Goal: Transaction & Acquisition: Purchase product/service

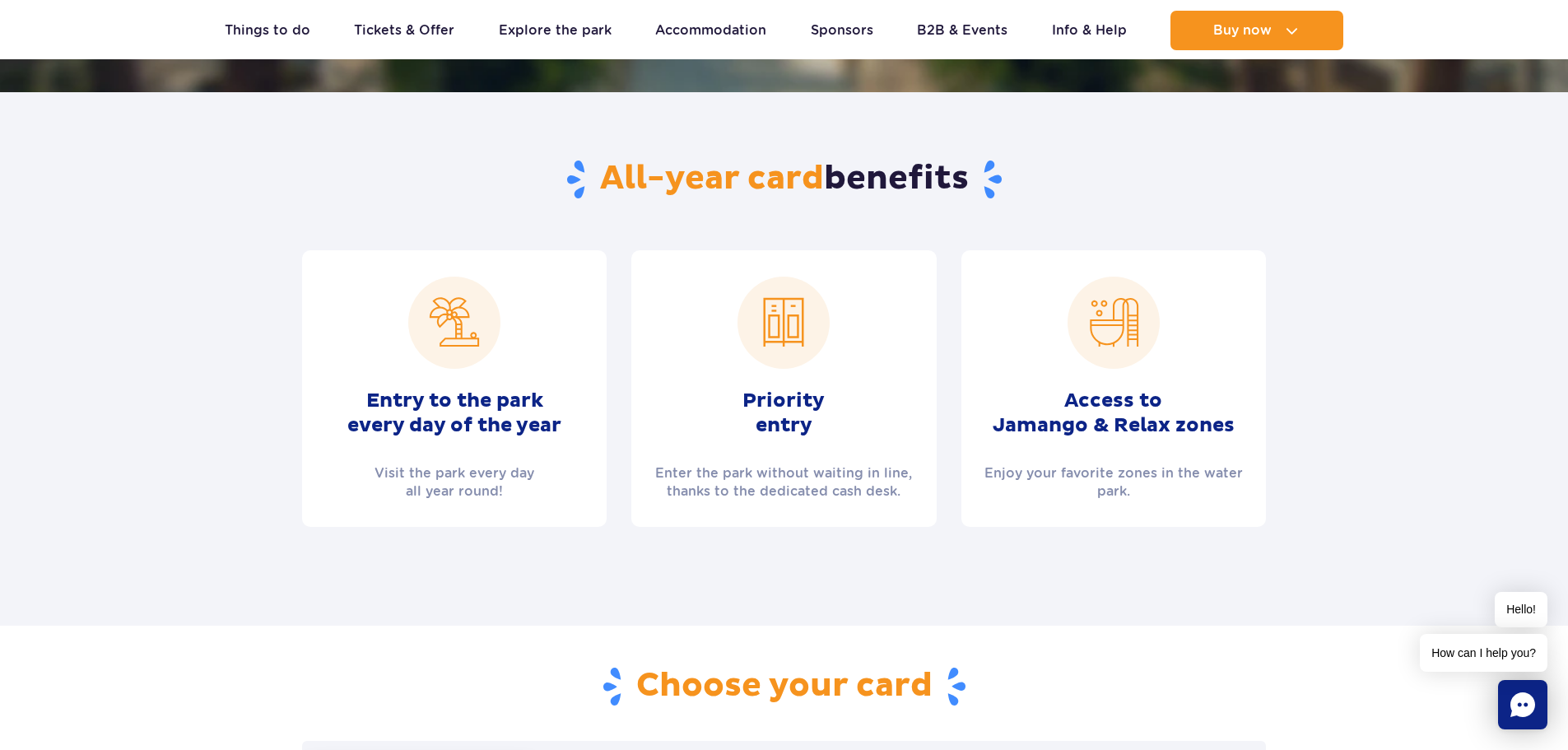
scroll to position [247, 0]
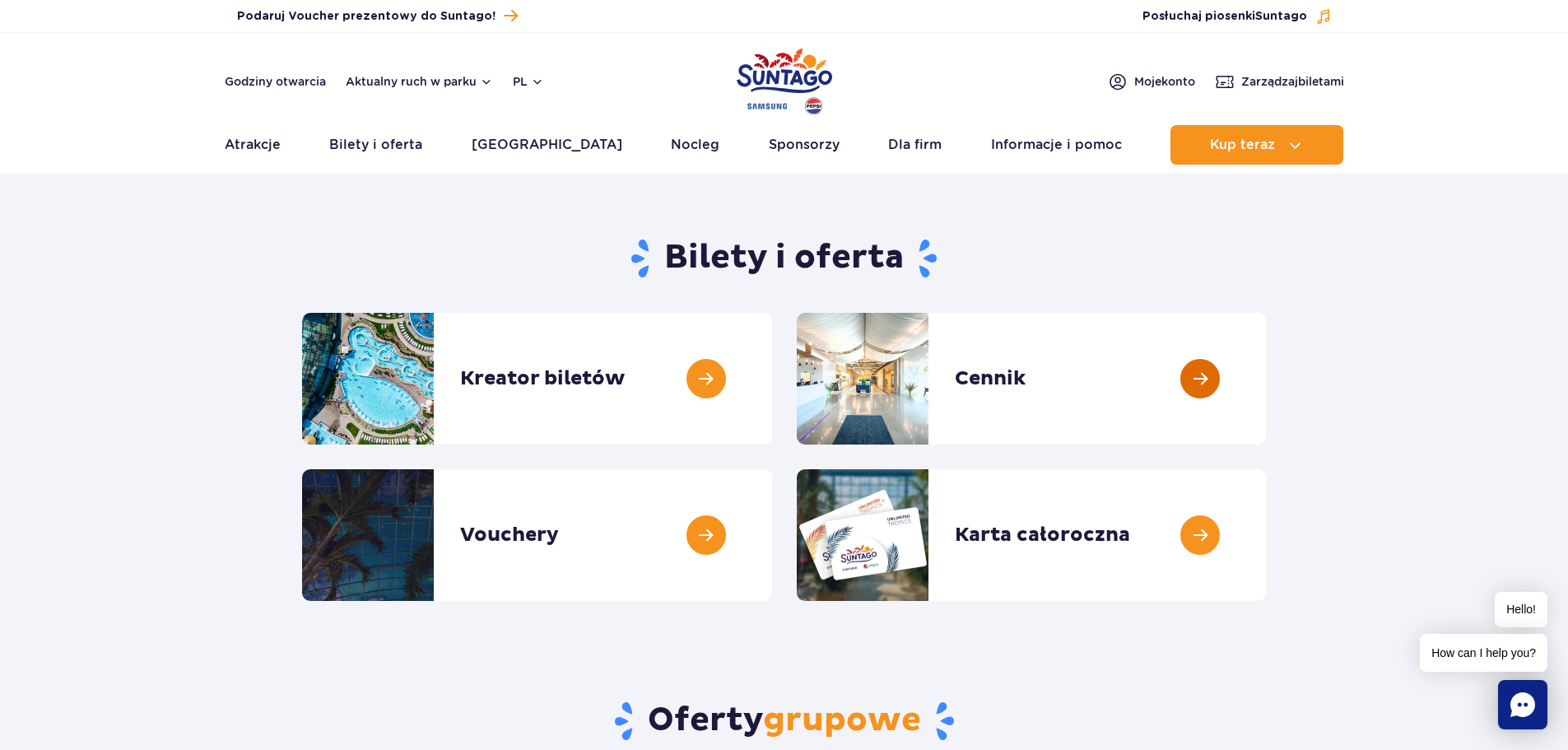
click at [1266, 389] on link at bounding box center [1266, 378] width 0 height 131
click at [1266, 541] on link at bounding box center [1266, 535] width 0 height 131
click at [772, 373] on link at bounding box center [772, 378] width 0 height 131
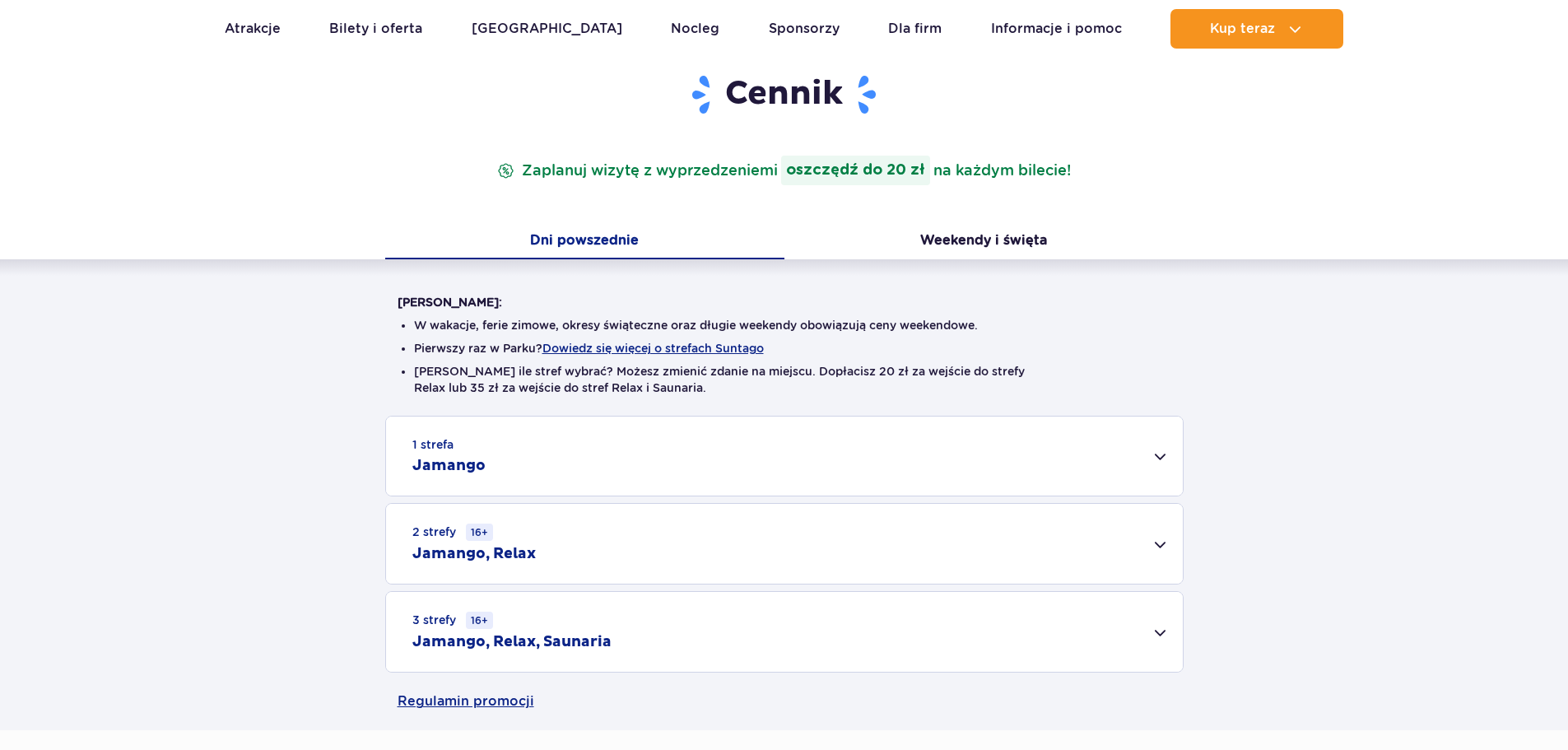
scroll to position [329, 0]
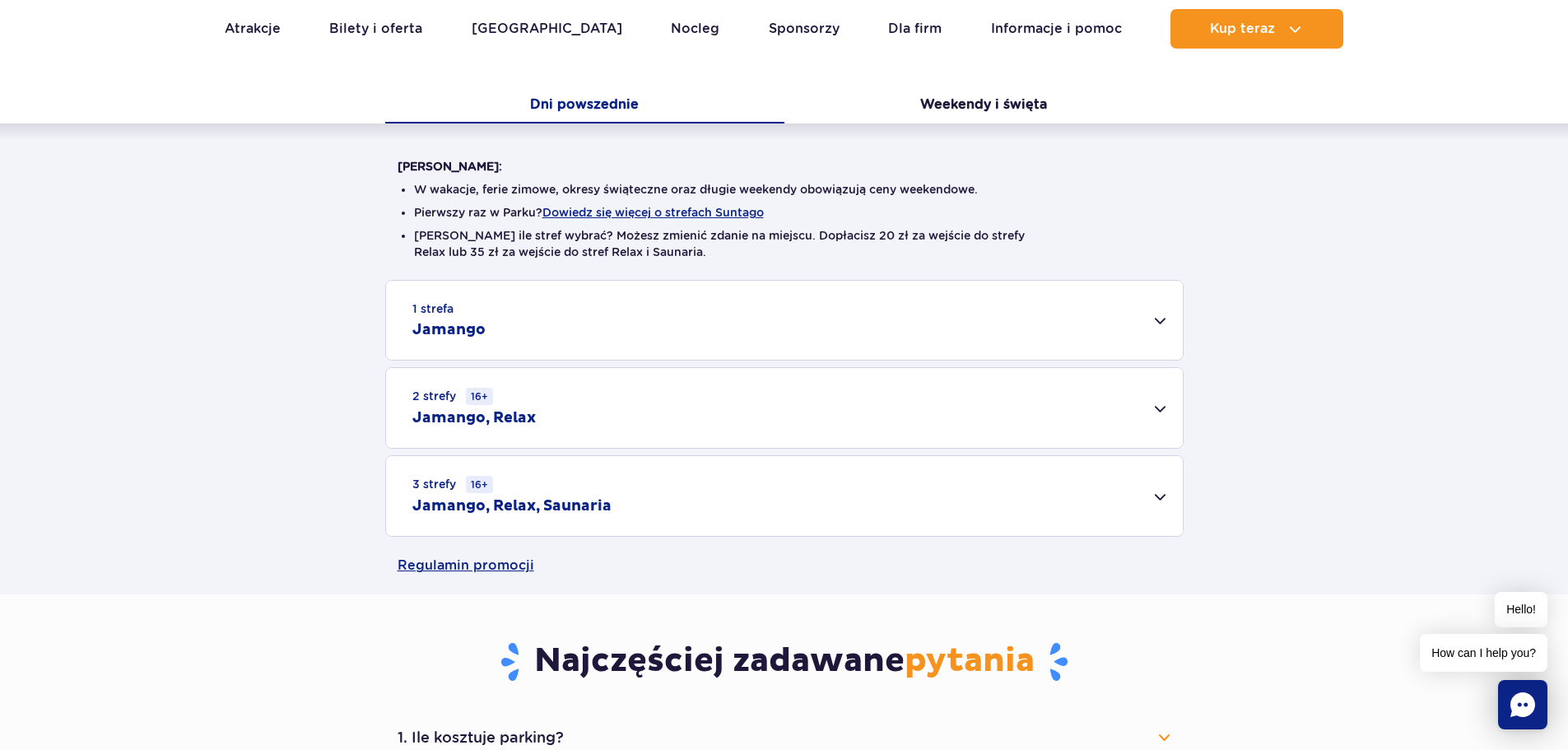
click at [684, 498] on div "3 strefy 16+ Jamango, Relax, Saunaria" at bounding box center [784, 496] width 797 height 80
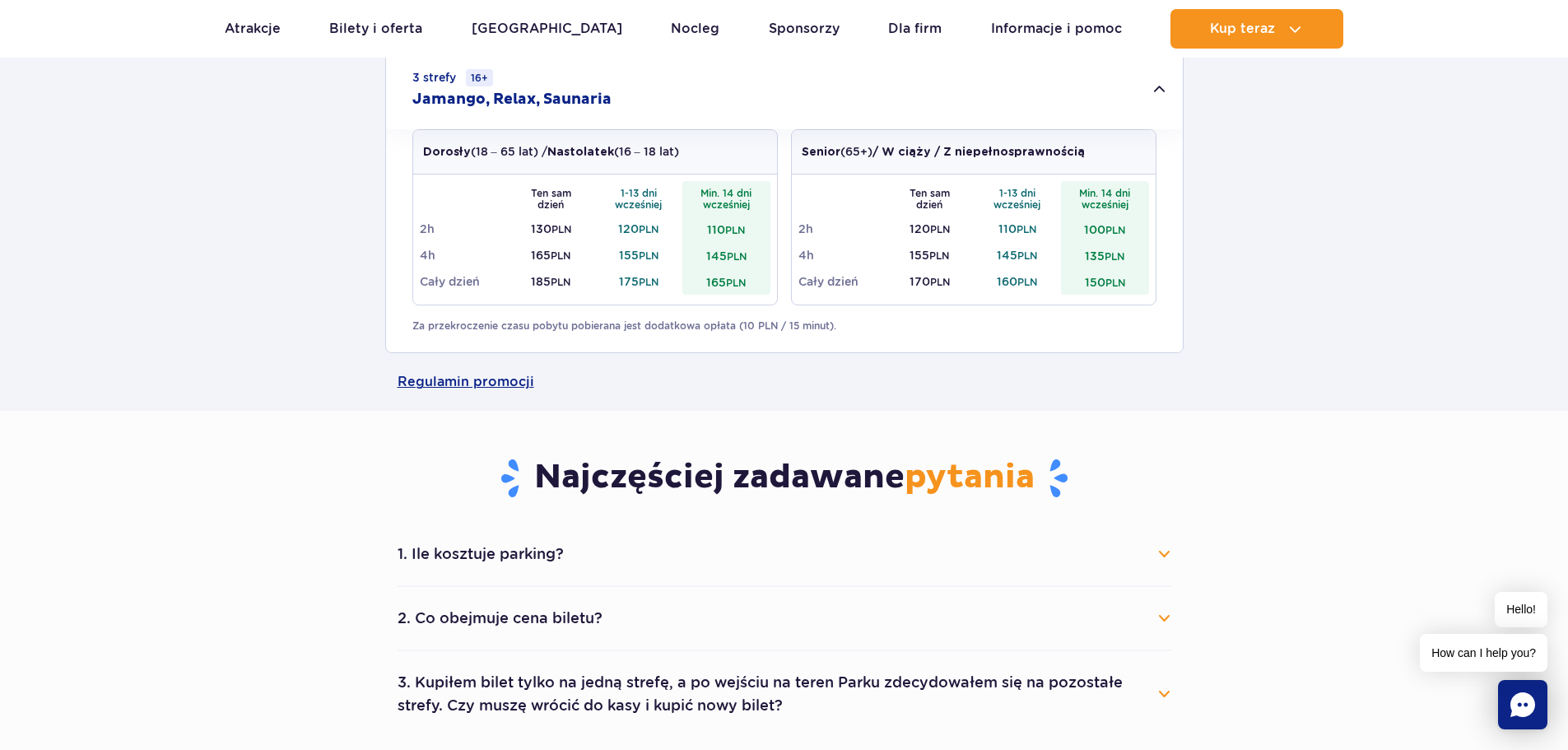
scroll to position [823, 0]
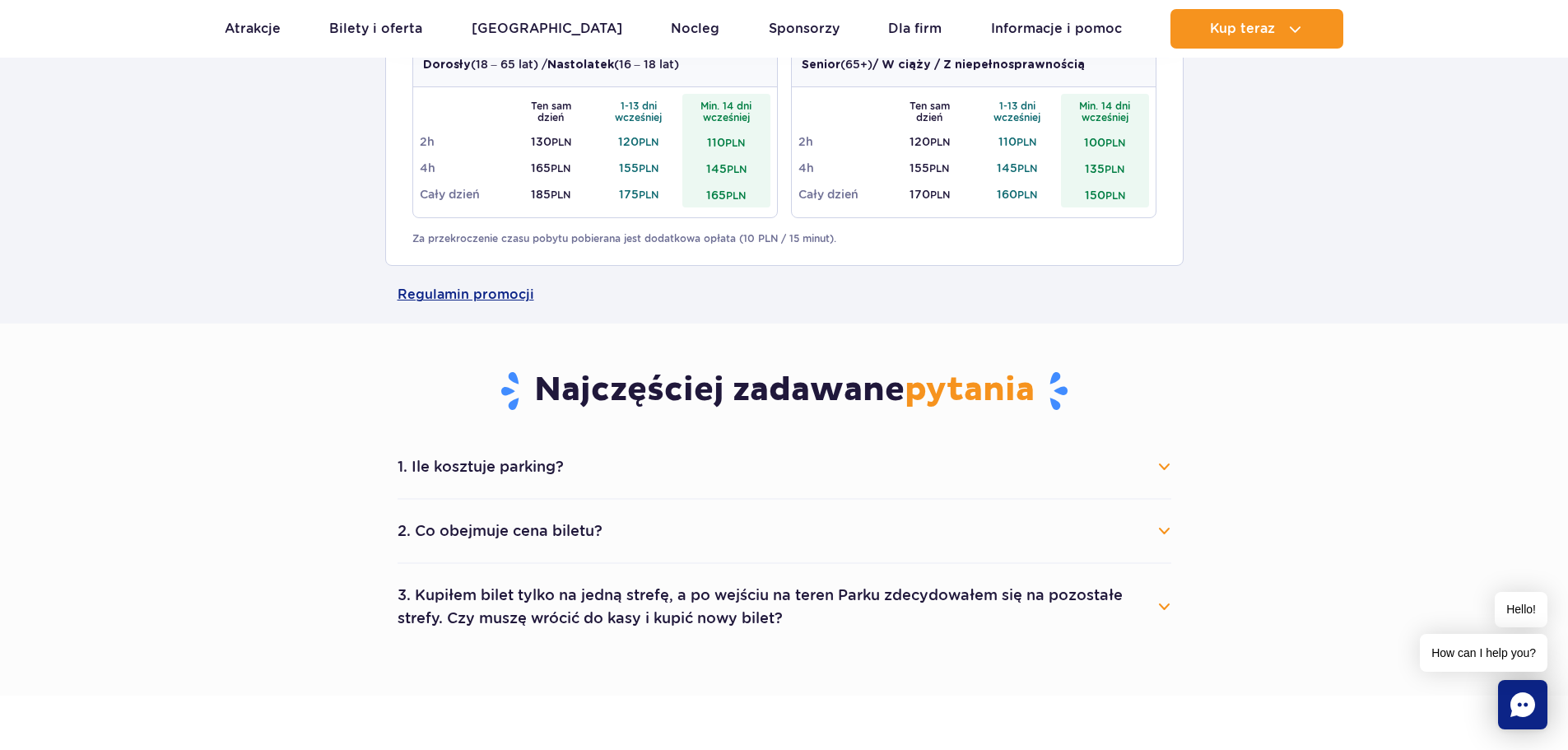
click at [456, 482] on button "1. Ile kosztuje parking?" at bounding box center [784, 467] width 774 height 37
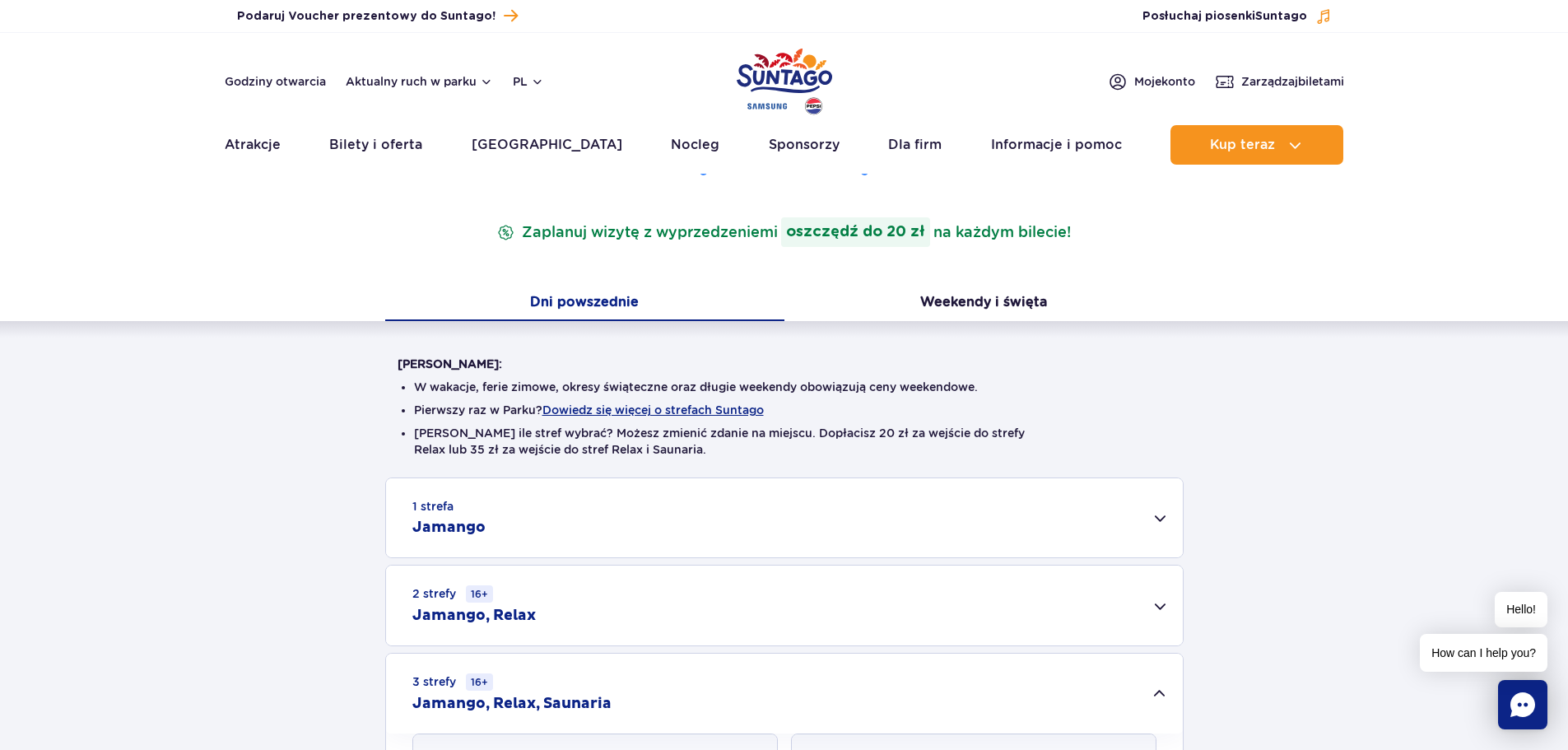
scroll to position [0, 0]
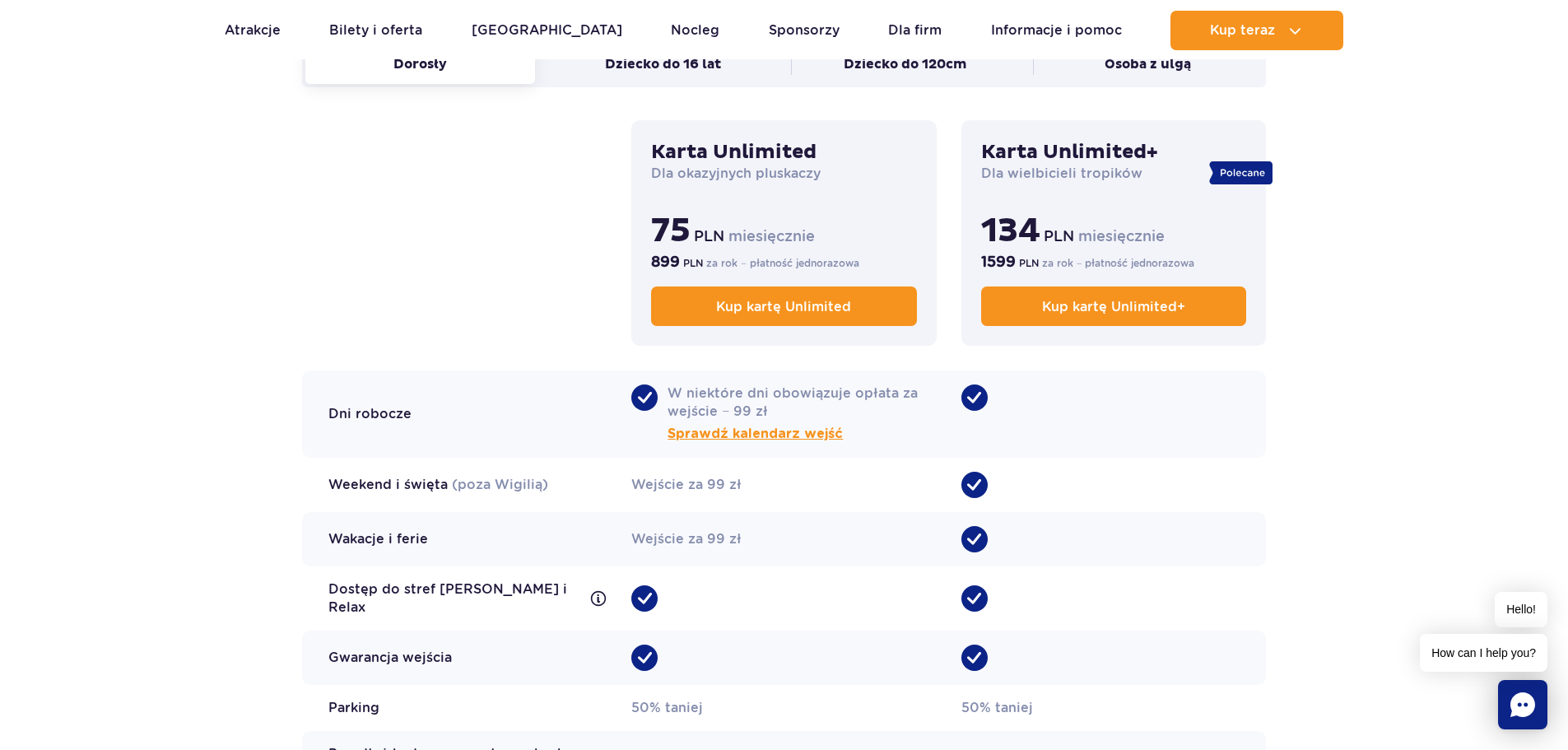
scroll to position [988, 0]
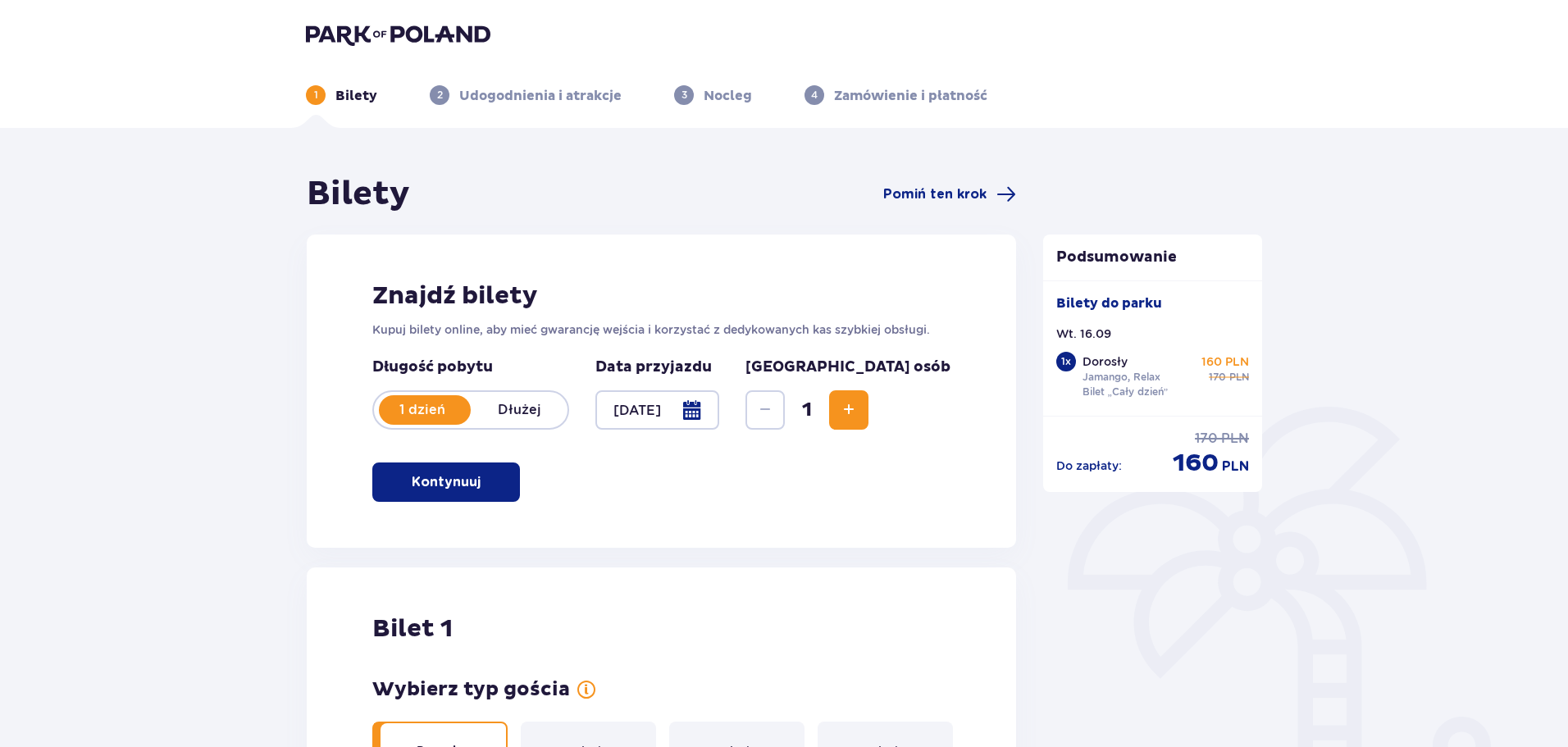
click at [869, 421] on button "Increase" at bounding box center [849, 410] width 40 height 40
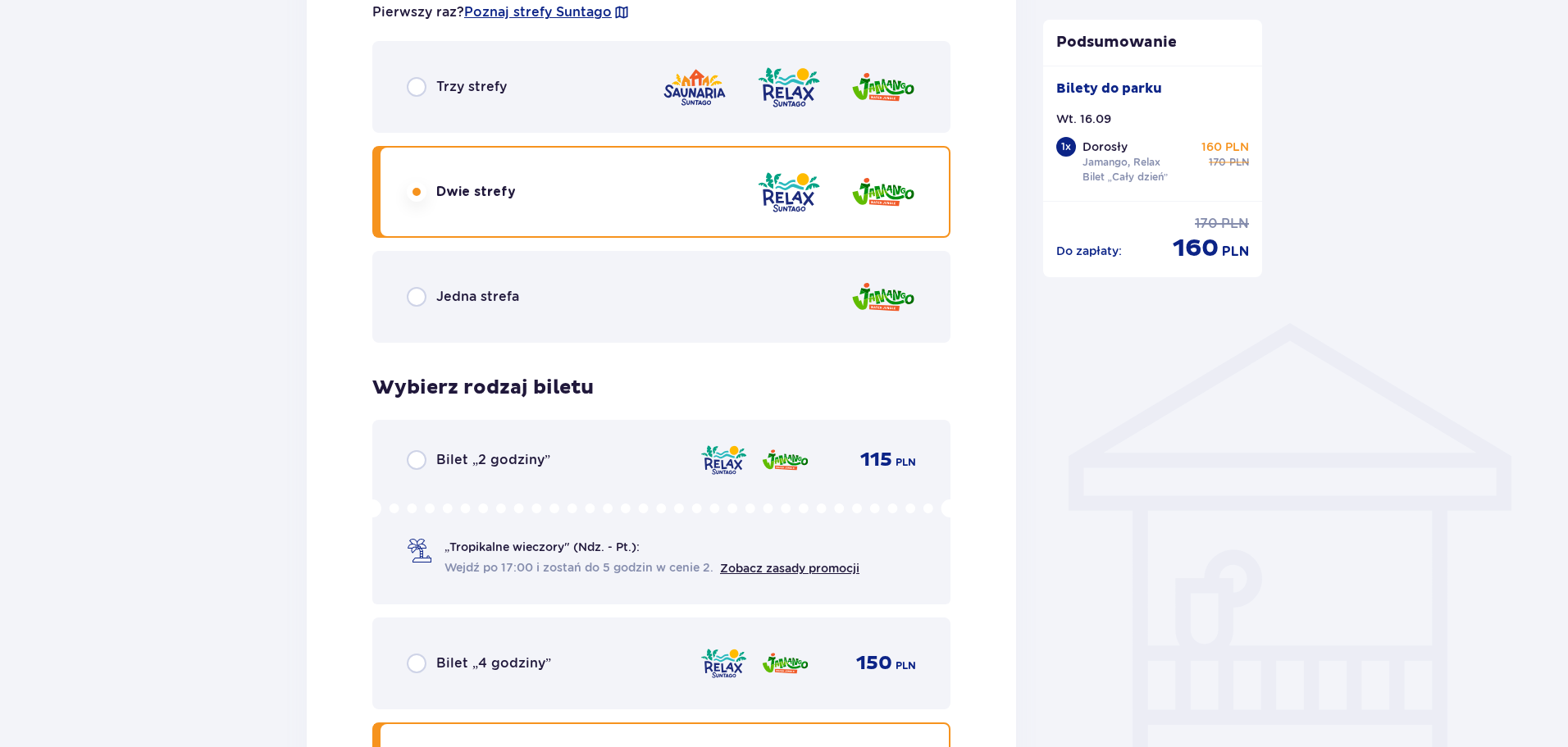
scroll to position [912, 0]
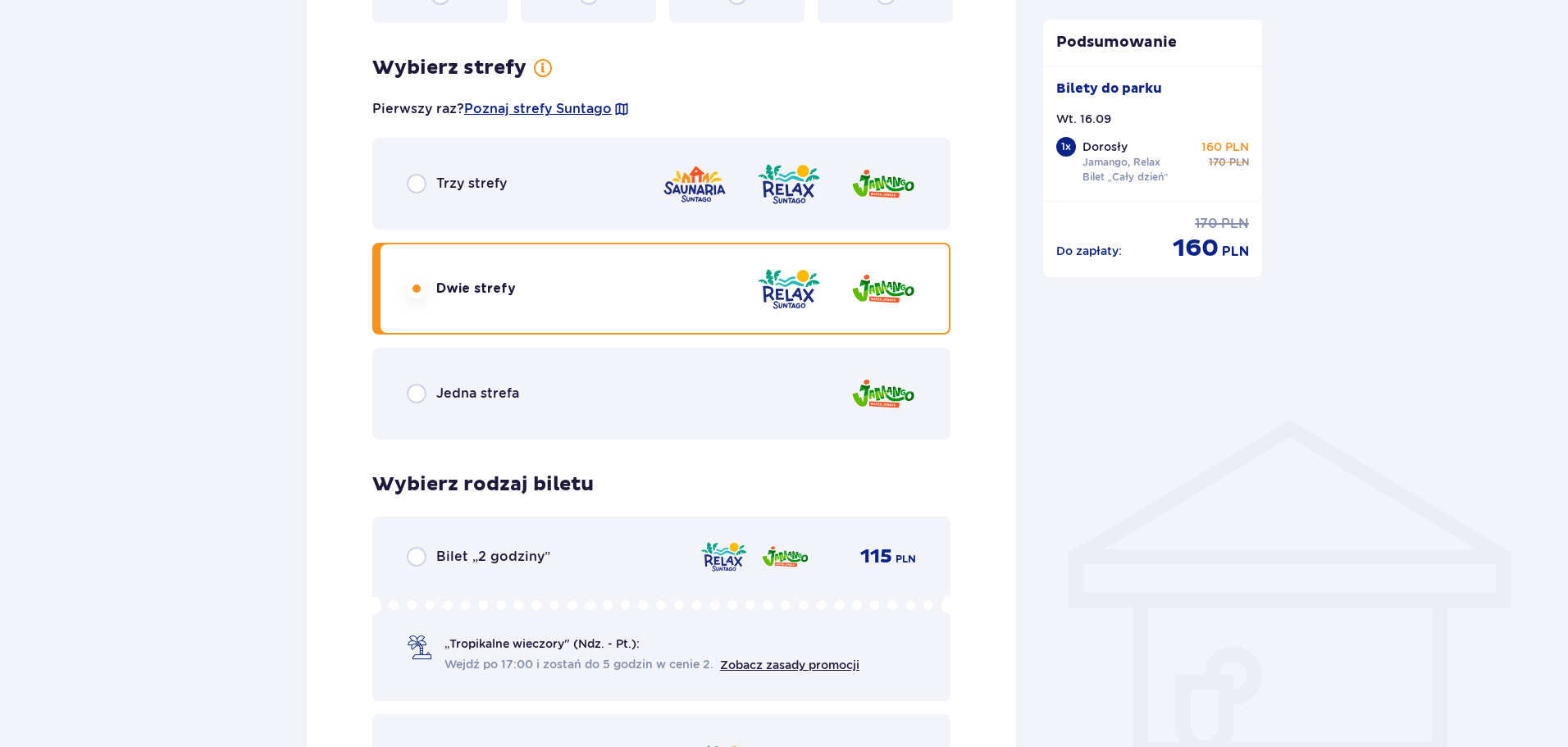
click at [606, 180] on div "Trzy strefy" at bounding box center [662, 183] width 578 height 92
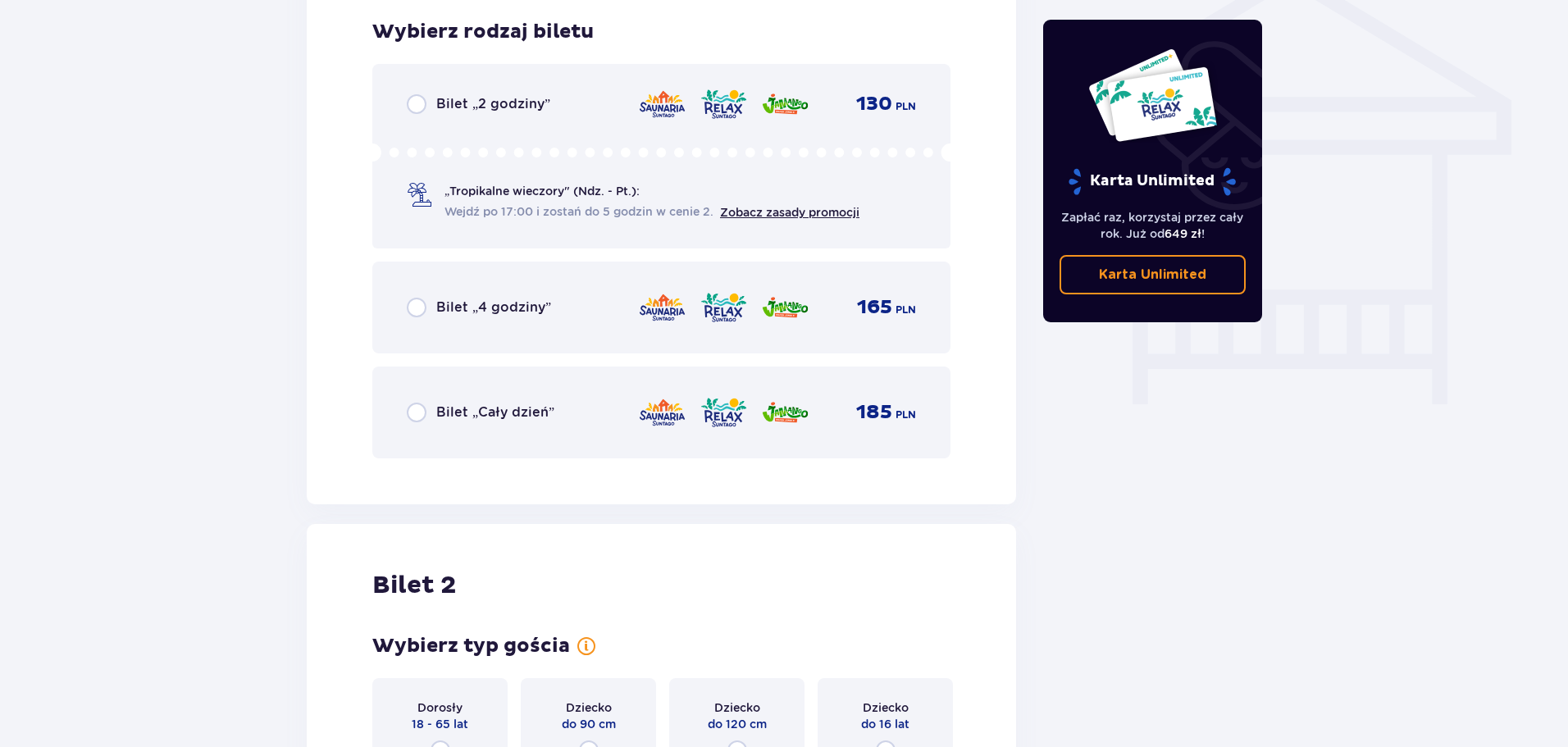
scroll to position [1611, 0]
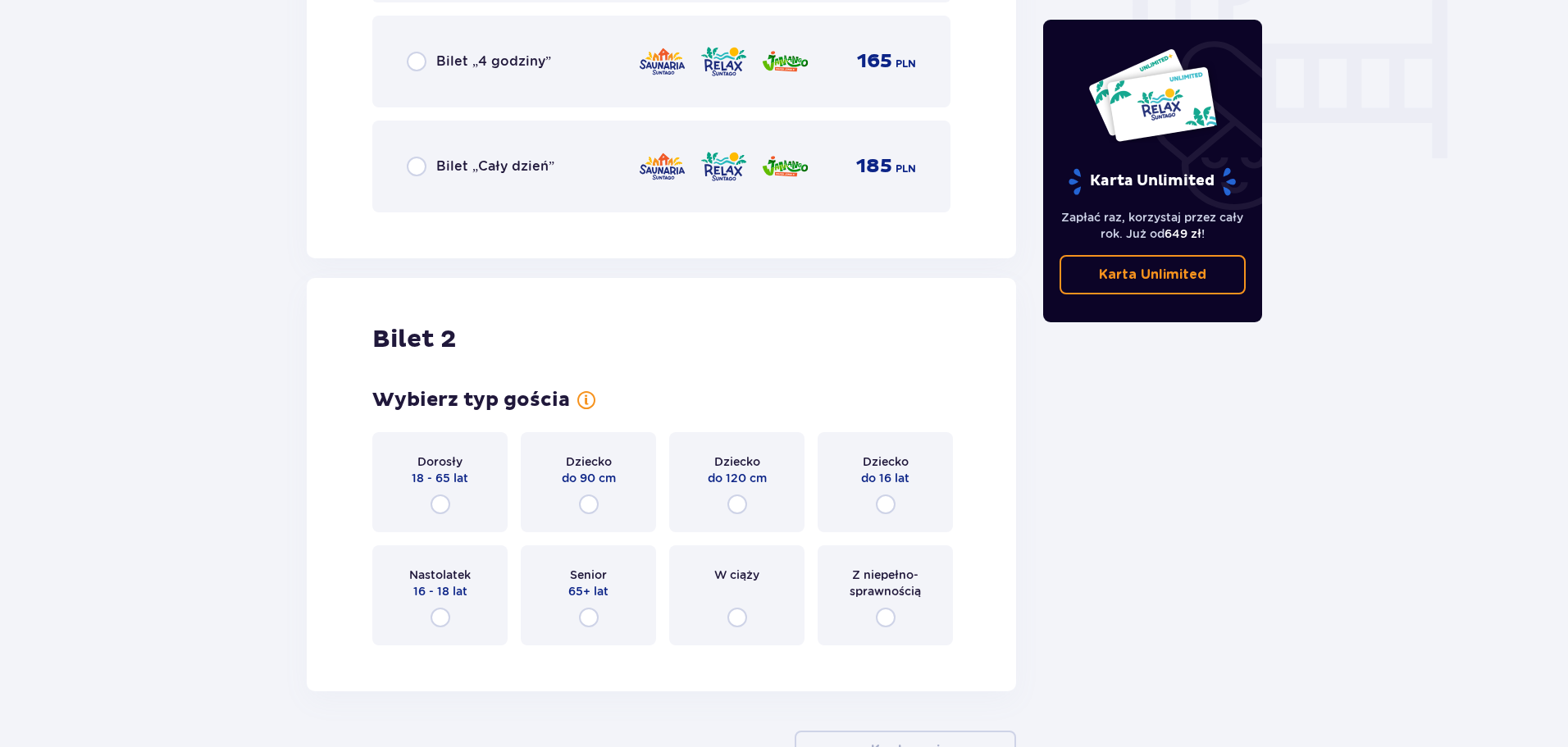
click at [456, 499] on div "Dorosły 18 - 65 lat" at bounding box center [440, 482] width 135 height 100
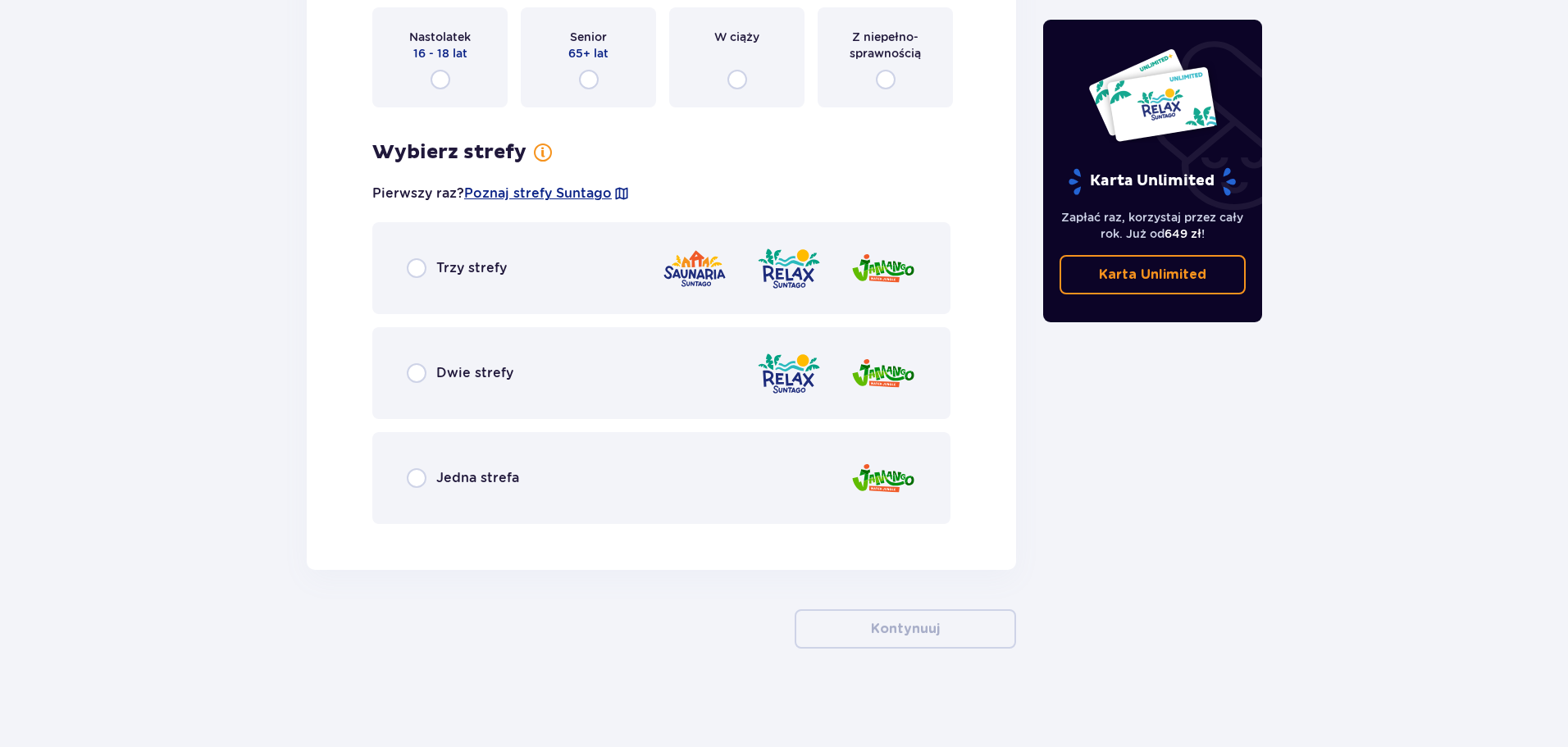
click at [567, 282] on div "Trzy strefy" at bounding box center [662, 267] width 578 height 92
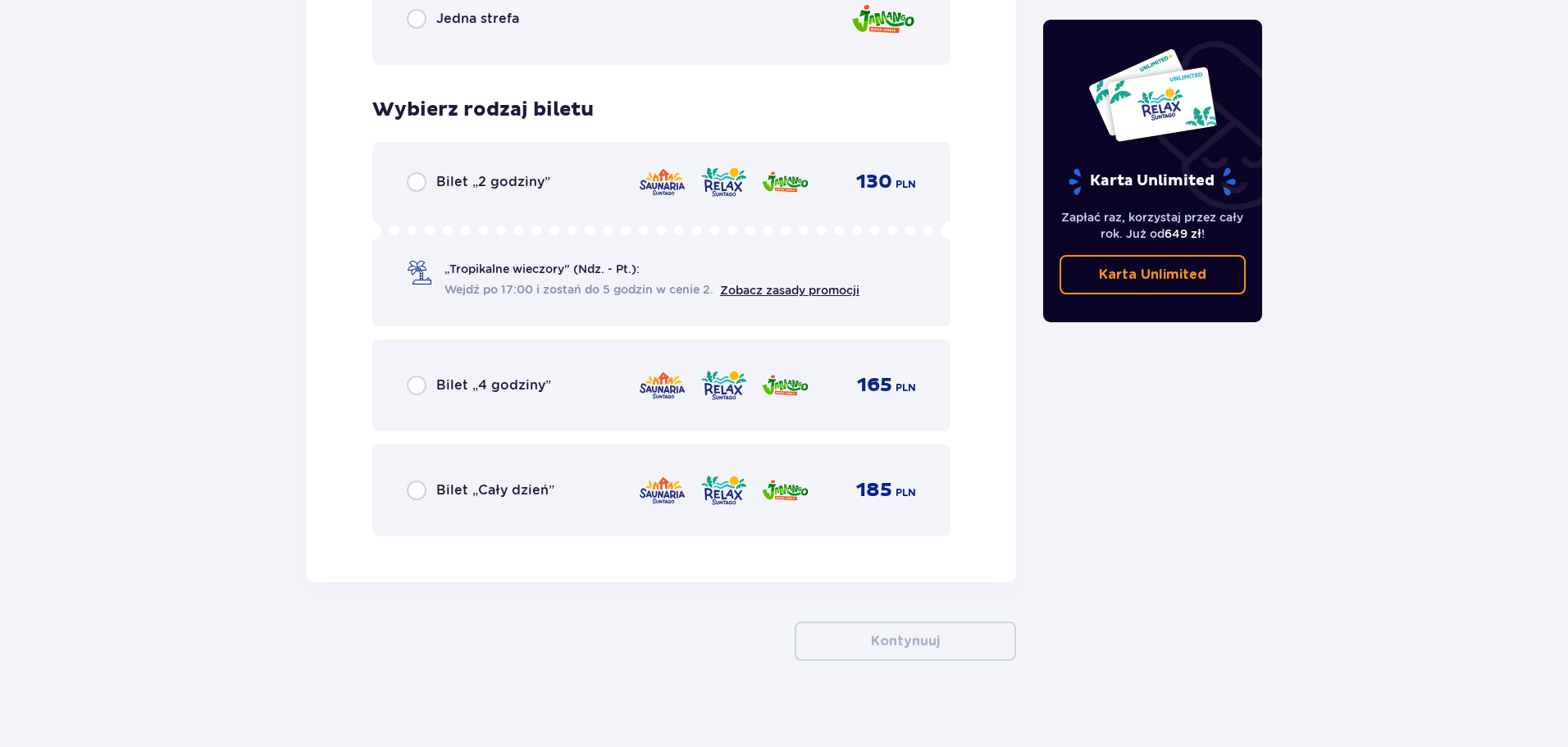
scroll to position [2620, 0]
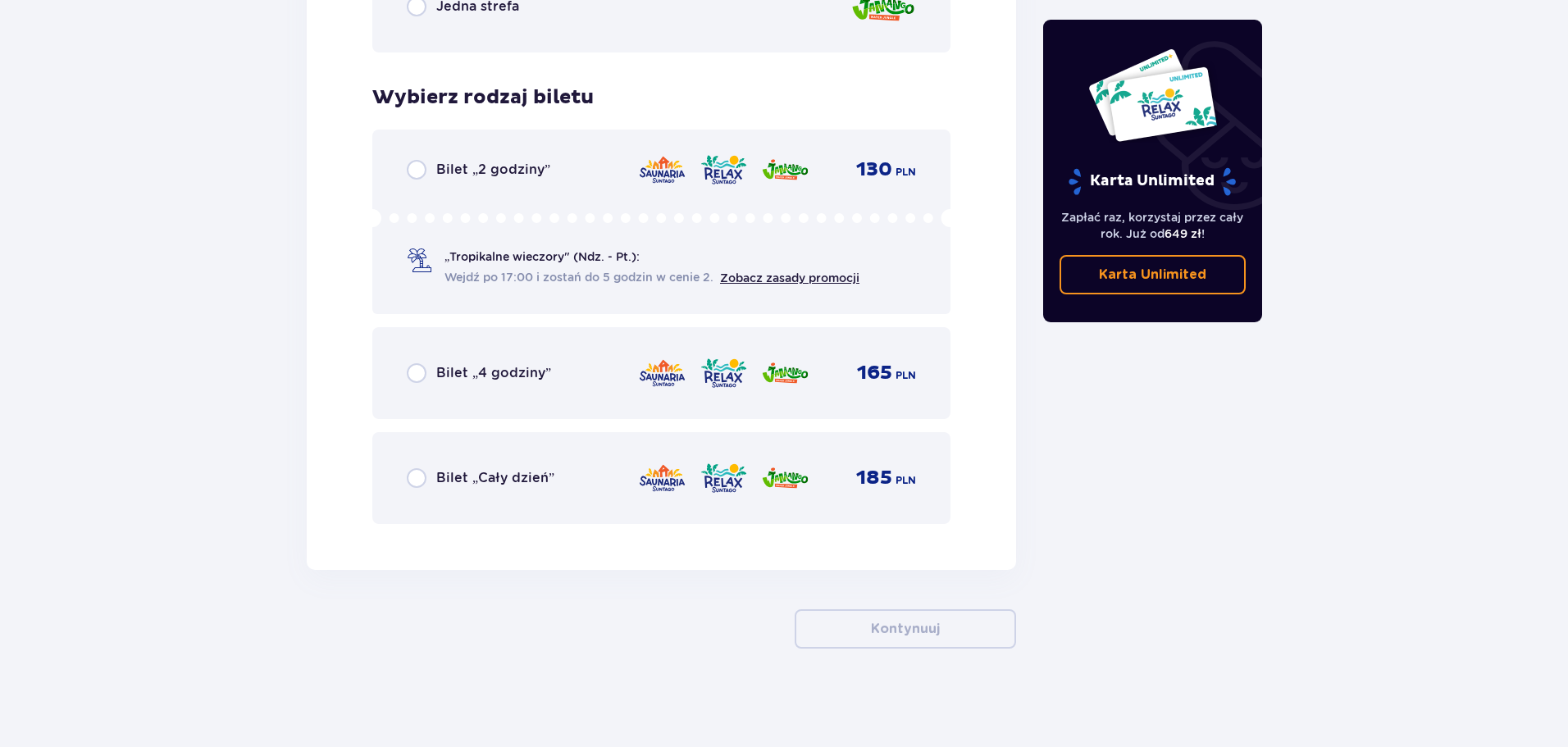
click at [612, 476] on div "Bilet „Cały dzień” 185 PLN" at bounding box center [661, 479] width 509 height 35
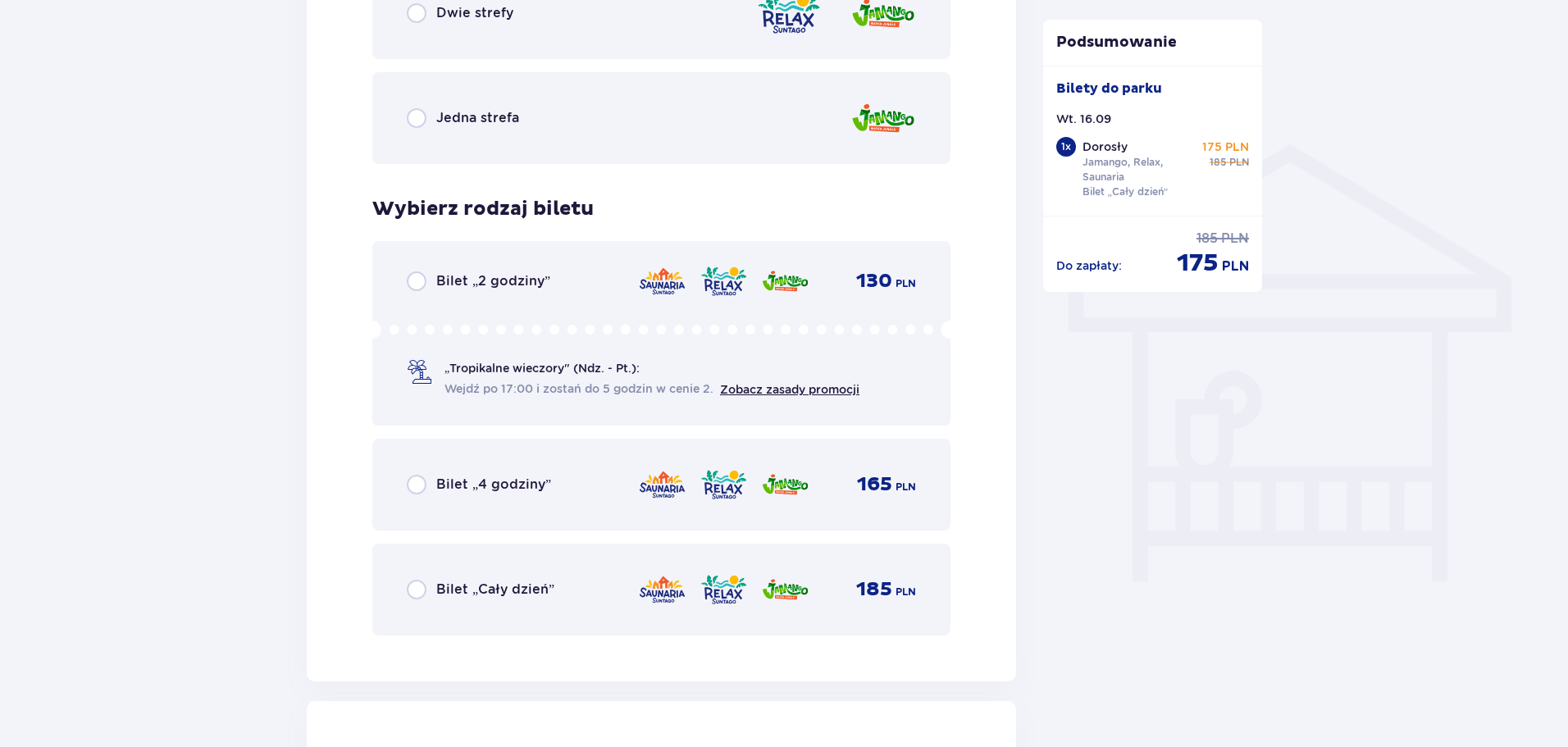
scroll to position [1308, 0]
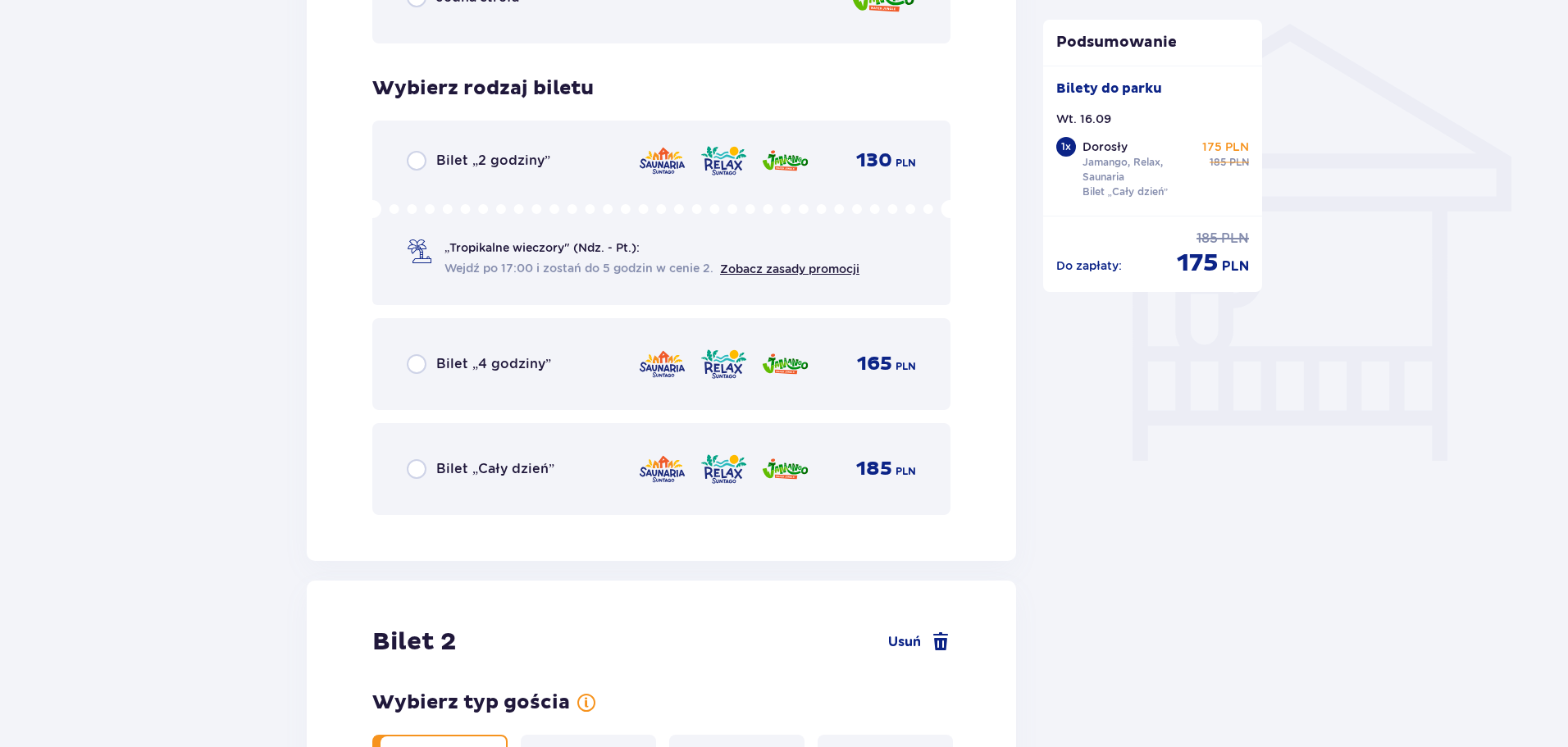
click at [584, 479] on div "Bilet „Cały dzień” 185 PLN" at bounding box center [661, 470] width 509 height 35
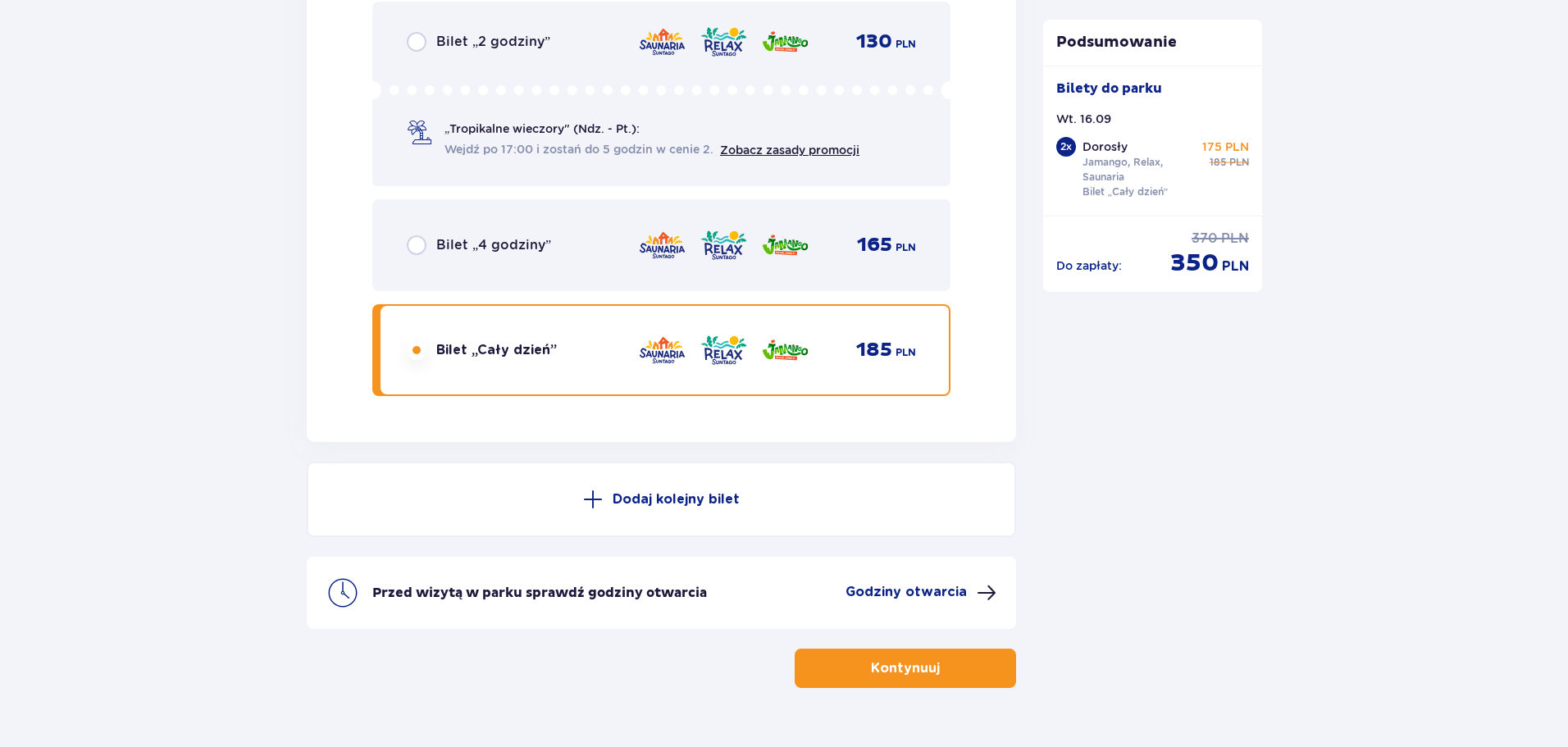
scroll to position [2788, 0]
